Goal: Communication & Community: Answer question/provide support

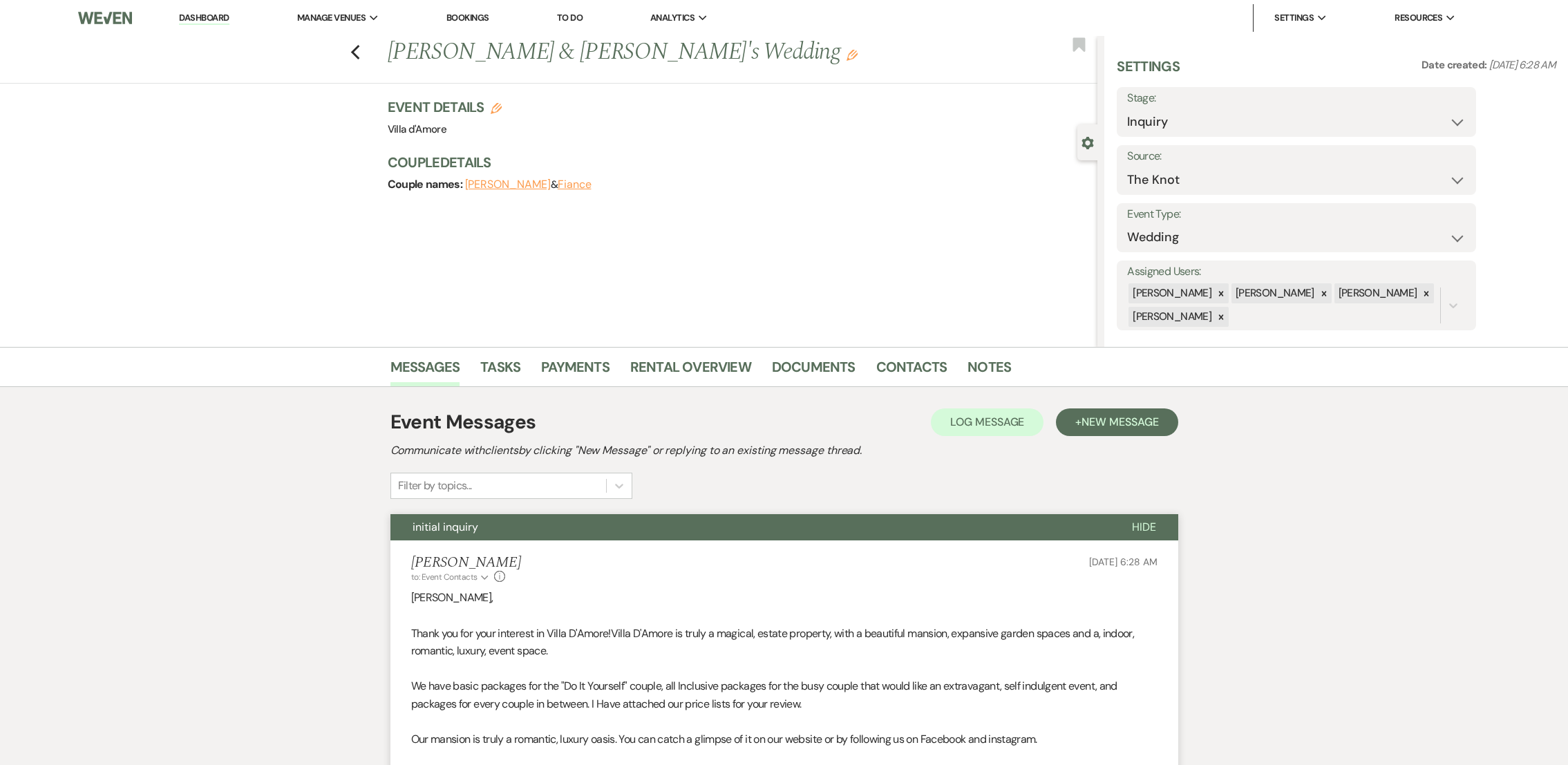
select select "2"
click at [358, 54] on icon "Previous" at bounding box center [356, 52] width 10 height 16
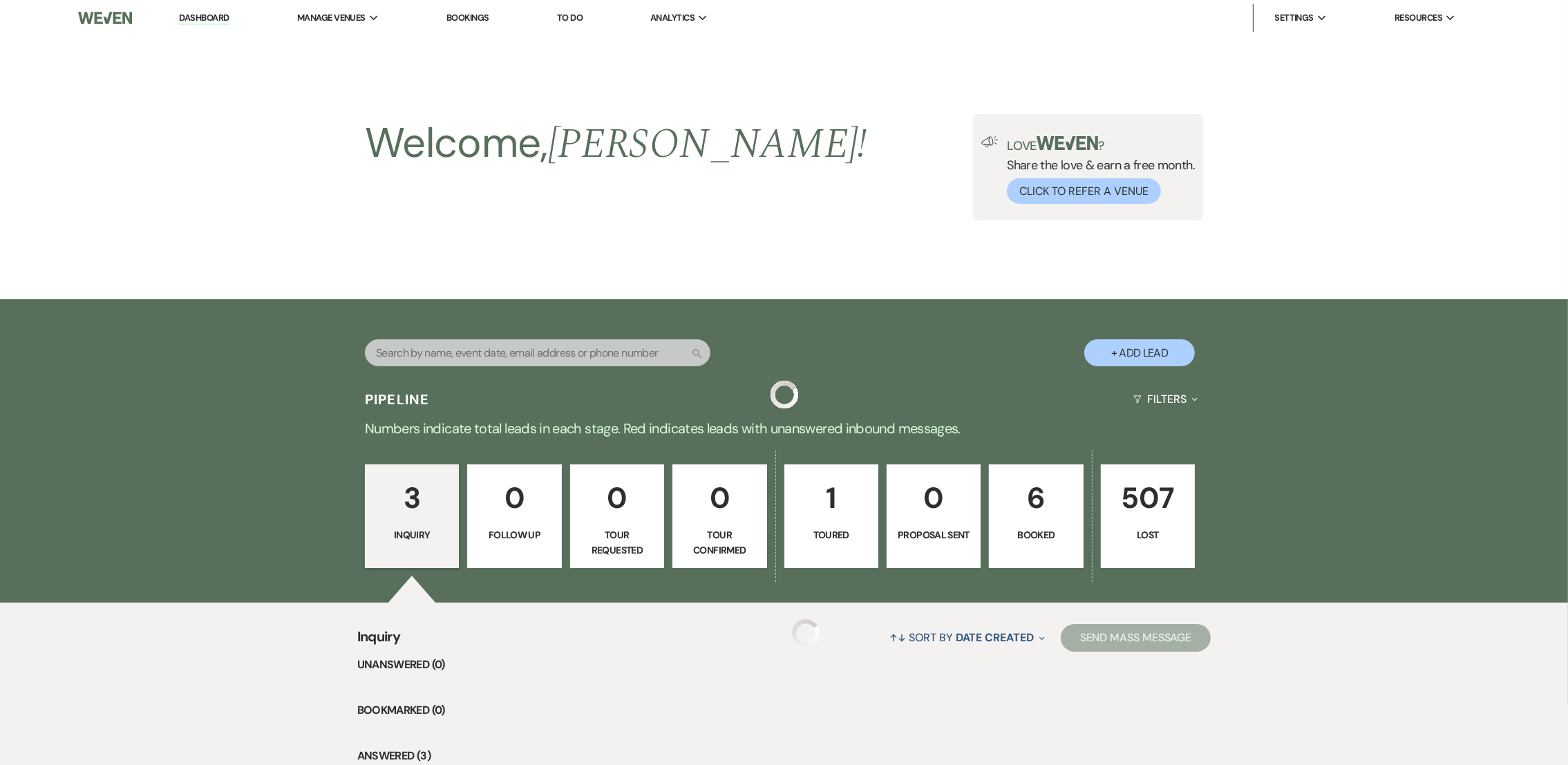
scroll to position [341, 0]
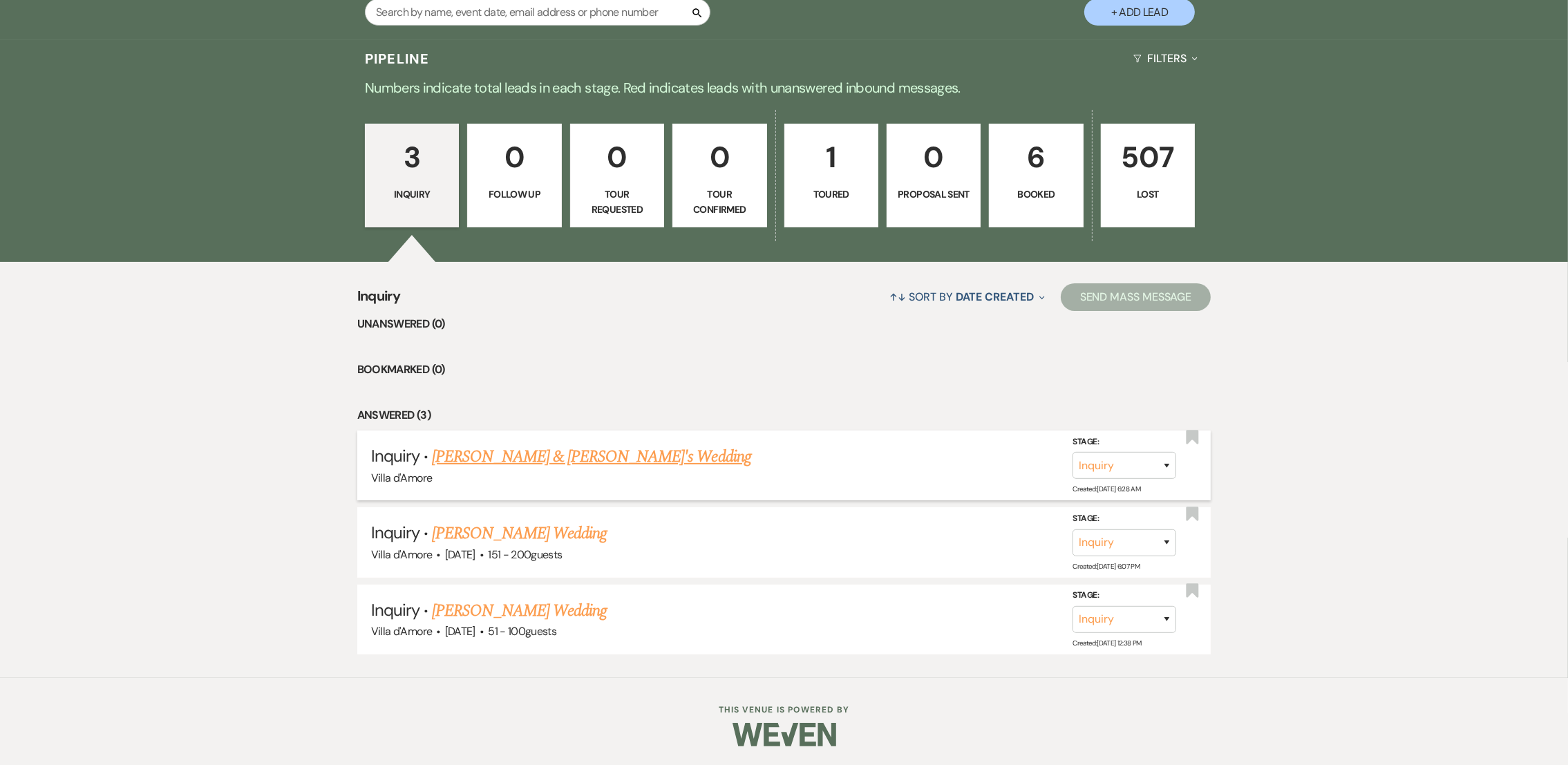
click at [536, 455] on link "[PERSON_NAME] & [PERSON_NAME]'s Wedding" at bounding box center [591, 456] width 319 height 25
select select "2"
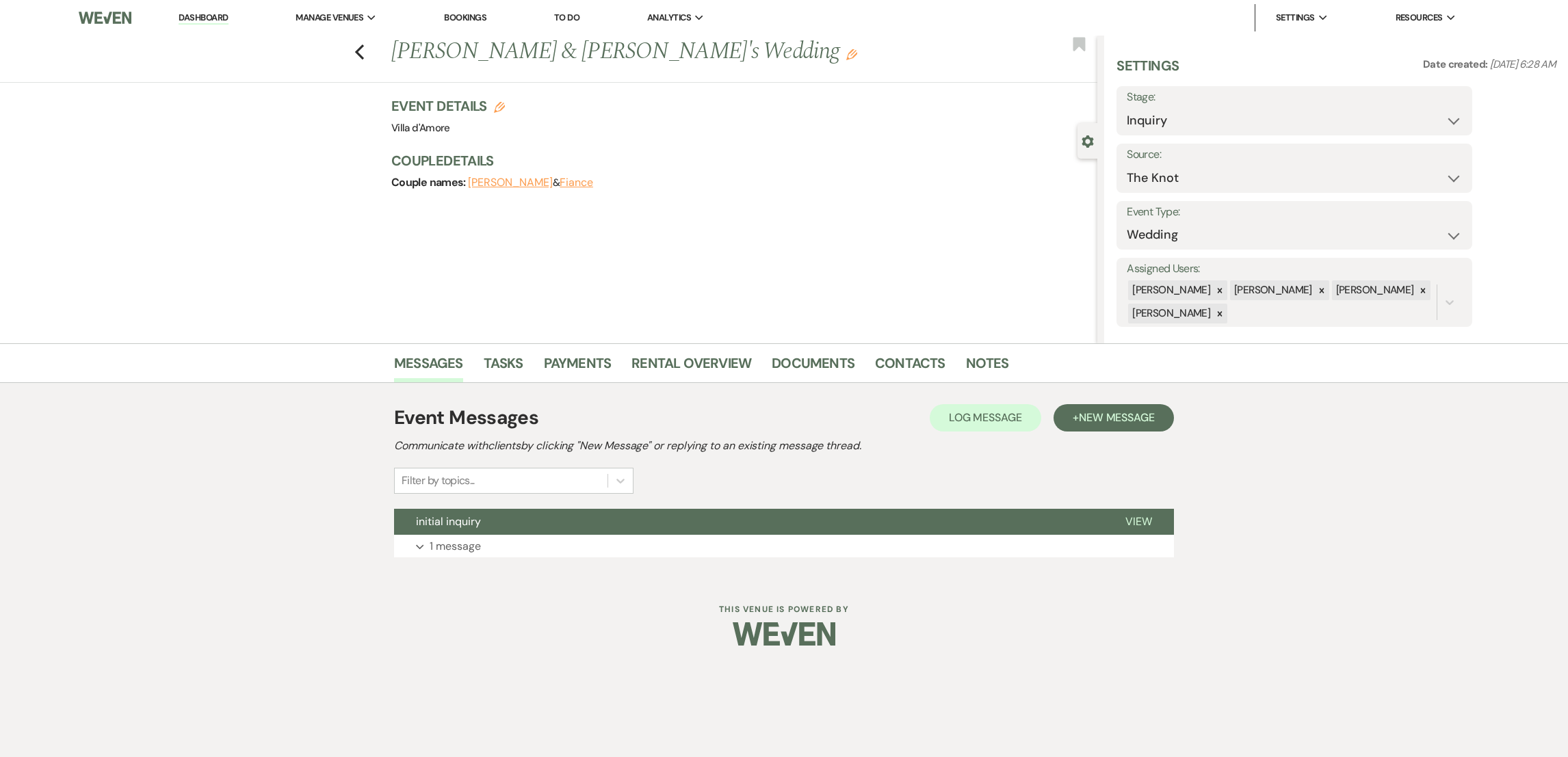
click at [442, 560] on div "Event Messages Log Log Message + New Message Communicate with clients by clicki…" at bounding box center [784, 480] width 780 height 168
click at [478, 542] on p "1 message" at bounding box center [455, 546] width 51 height 18
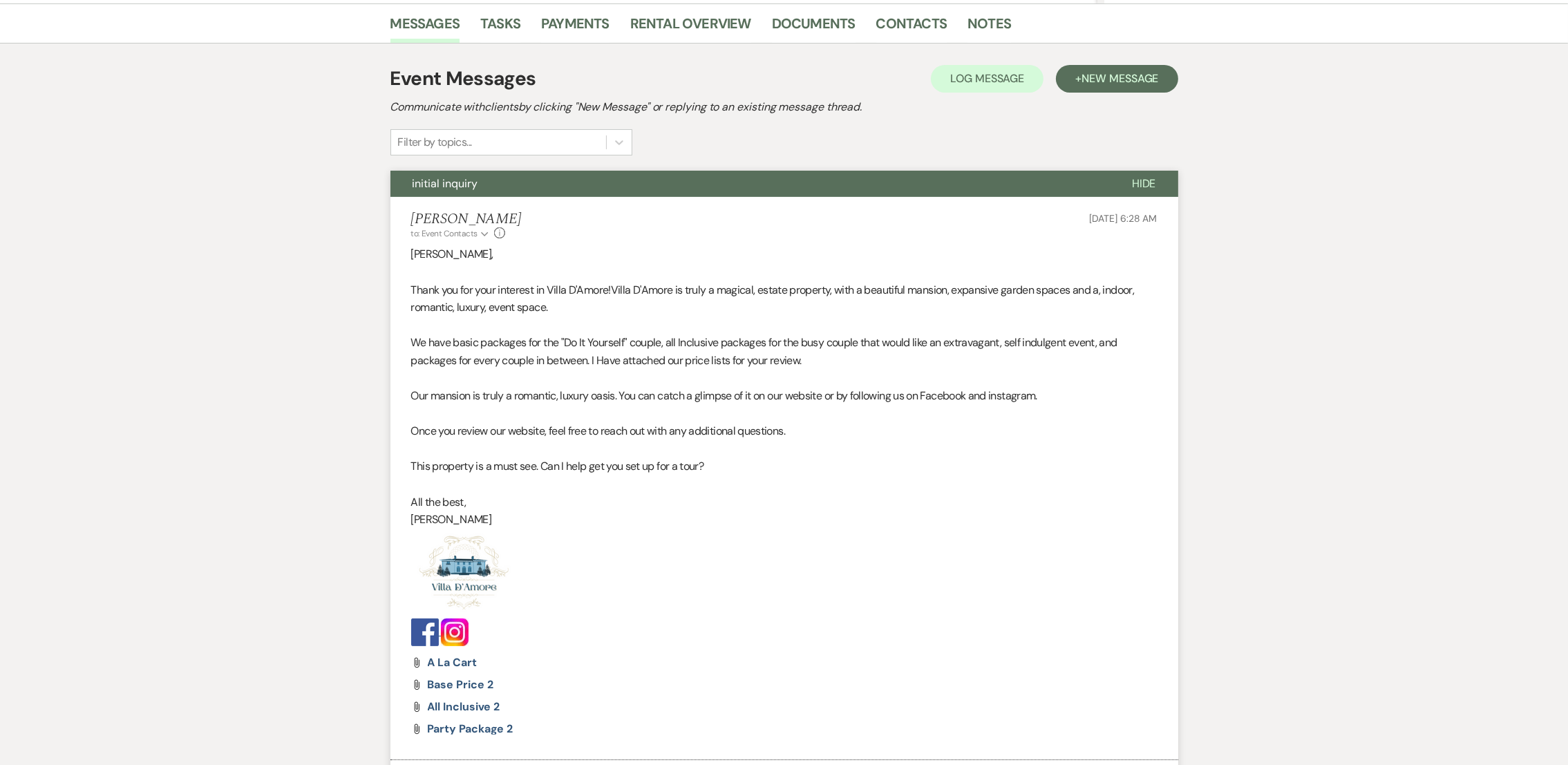
scroll to position [356, 0]
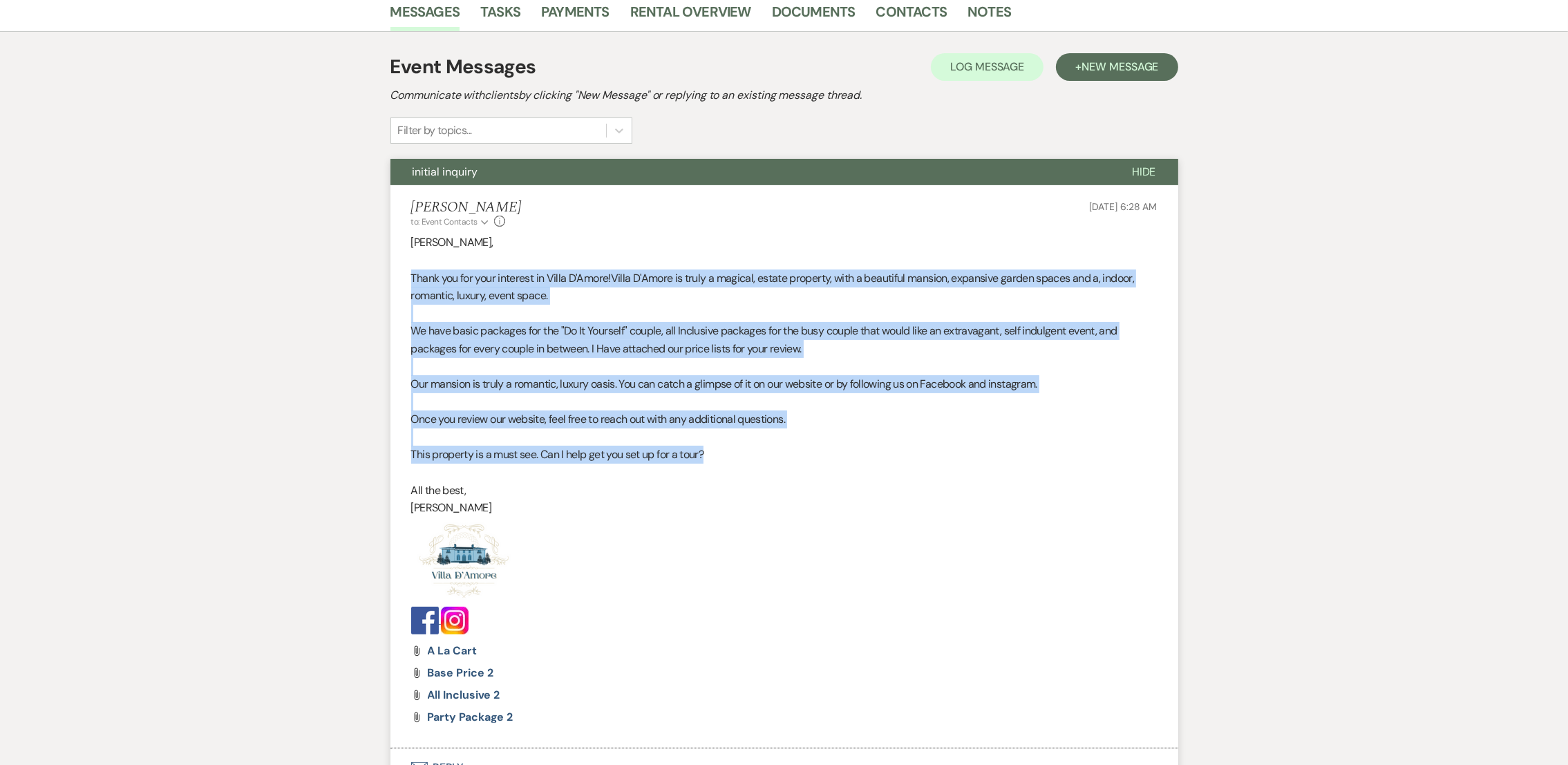
drag, startPoint x: 745, startPoint y: 453, endPoint x: 396, endPoint y: 278, distance: 390.4
click at [396, 278] on li "[PERSON_NAME] to: Event Contacts Expand Info [DATE] 6:28 AM [PERSON_NAME], Than…" at bounding box center [784, 467] width 788 height 563
click at [434, 293] on span "Villa D'Amore is truly a magical, estate property, with a beautiful mansion, ex…" at bounding box center [773, 287] width 724 height 32
drag, startPoint x: 706, startPoint y: 465, endPoint x: 388, endPoint y: 283, distance: 366.4
click at [388, 283] on div "Messages Tasks Payments Rental Overview Documents Contacts Notes Event Messages…" at bounding box center [784, 399] width 1568 height 816
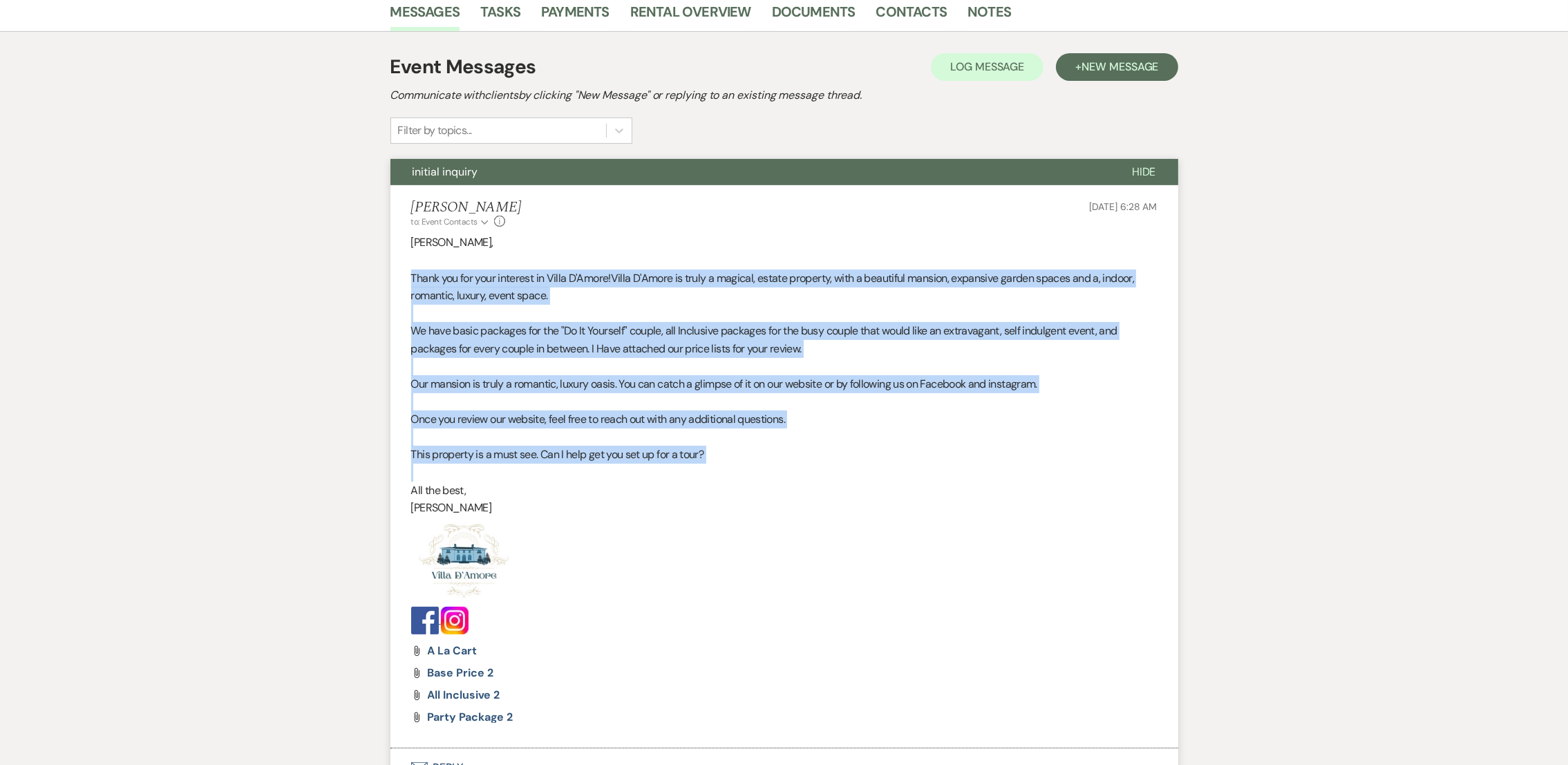
copy div "Thank you for your interest in Villa D'Amore! Villa D'Amore is truly a magical,…"
